Goal: Task Accomplishment & Management: Manage account settings

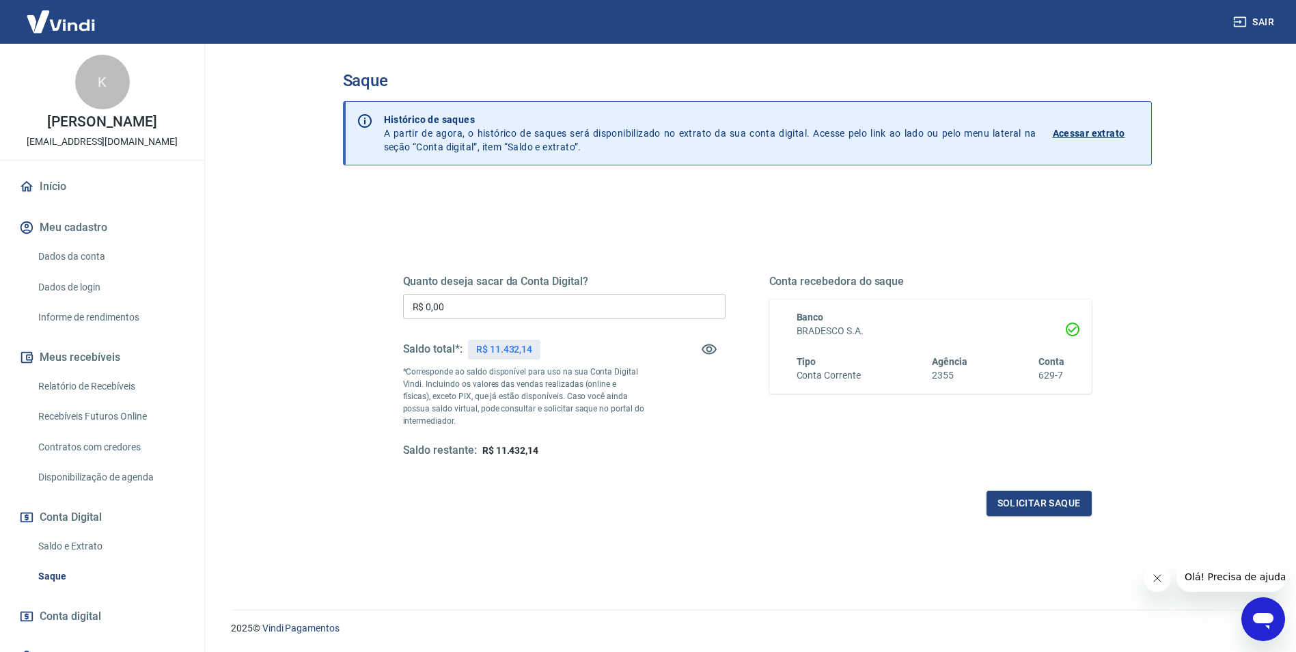
click at [831, 470] on div "Quanto deseja sacar da Conta Digital? R$ 0,00 ​ Saldo total*: R$ 11.432,14 *Cor…" at bounding box center [747, 379] width 688 height 274
click at [91, 195] on link "Início" at bounding box center [101, 186] width 171 height 30
